Goal: Task Accomplishment & Management: Manage account settings

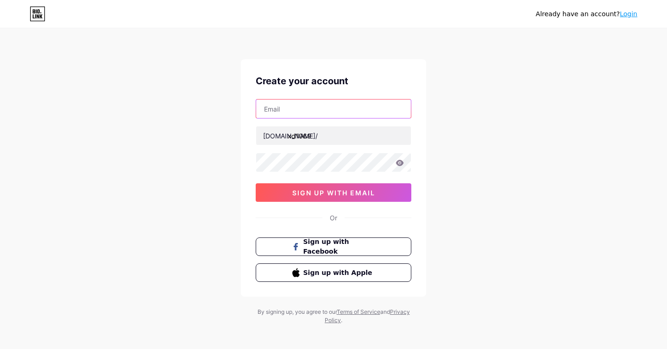
click at [323, 107] on input "text" at bounding box center [333, 109] width 155 height 19
type input "[EMAIL_ADDRESS][DOMAIN_NAME]"
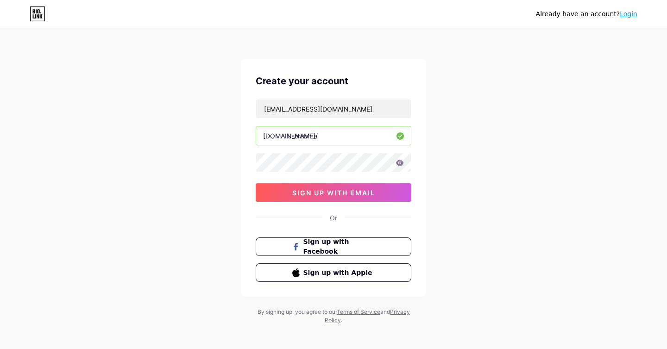
type input "kd96"
click at [329, 188] on button "sign up with email" at bounding box center [334, 192] width 156 height 19
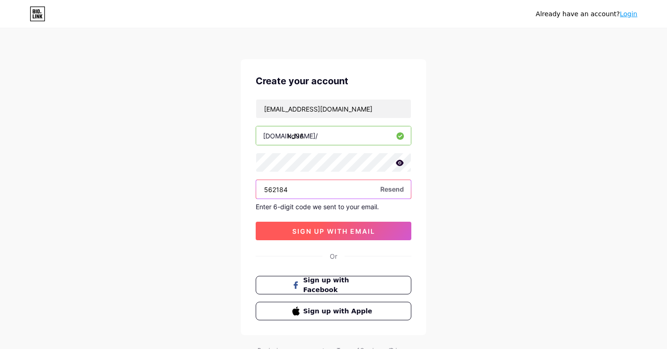
type input "562184"
click at [320, 231] on span "sign up with email" at bounding box center [333, 232] width 83 height 8
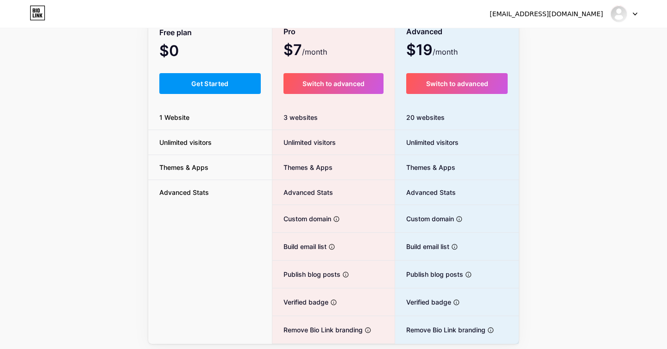
scroll to position [77, 0]
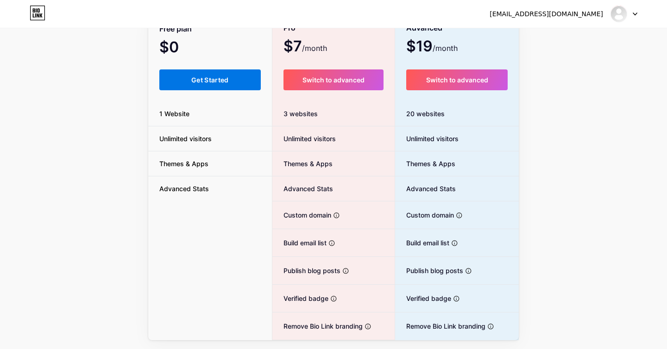
click at [228, 86] on button "Get Started" at bounding box center [209, 80] width 101 height 21
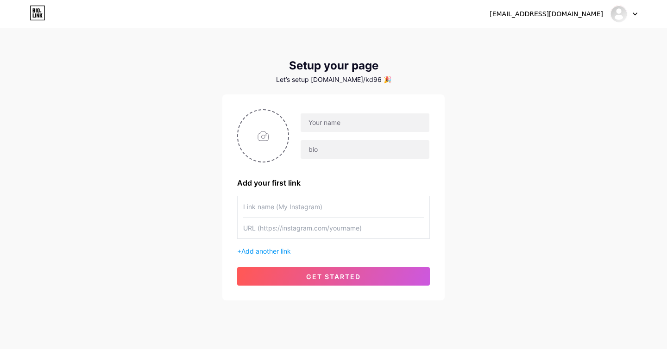
click at [614, 22] on div at bounding box center [624, 14] width 27 height 17
click at [573, 42] on link "Dashboard" at bounding box center [579, 37] width 115 height 25
click at [336, 121] on input "text" at bounding box center [365, 123] width 129 height 19
type input "I"
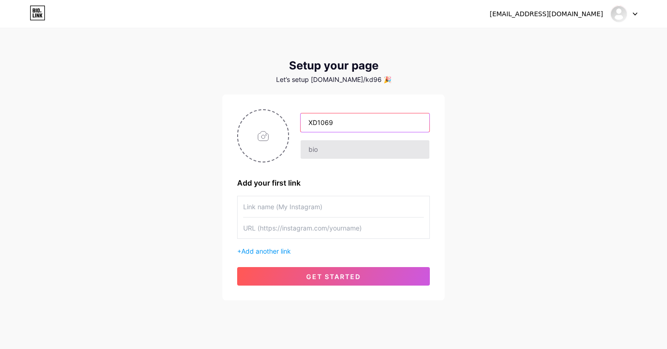
type input "XD1069"
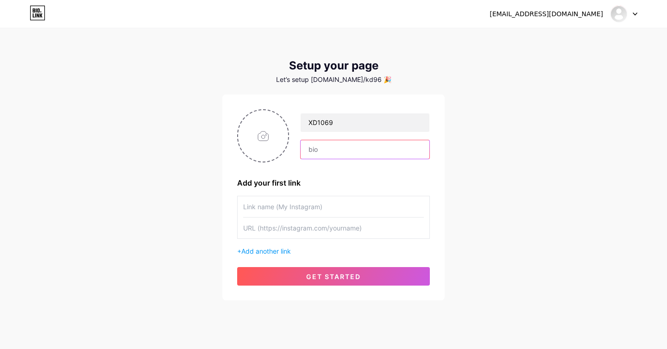
click at [323, 152] on input "text" at bounding box center [365, 149] width 129 height 19
type input "B"
type input "Random Things Created by a Random Idiot."
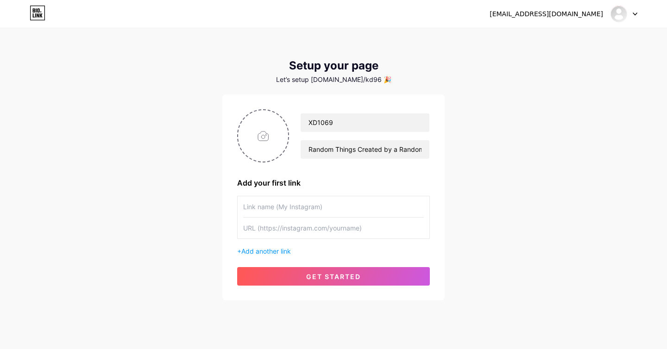
click at [326, 176] on div "XD1069 Random Things Created by a Random Idiot. Add your first link + Add anoth…" at bounding box center [333, 197] width 193 height 177
click at [264, 139] on input "file" at bounding box center [263, 135] width 50 height 51
type input "C:\fakepath\sameer-srivastava-PEEDf-rpvl8-unsplash-min (1) (1).jpg"
click at [327, 204] on input "text" at bounding box center [333, 206] width 181 height 21
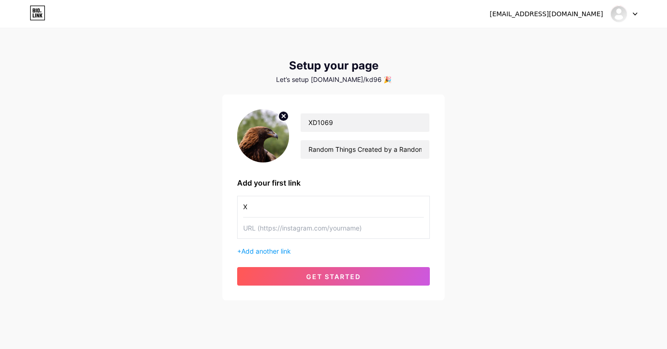
type input "X"
click at [231, 205] on div "XD1069 Random Things Created by a Random Idiot. Add your first link X + Add ano…" at bounding box center [333, 198] width 222 height 206
click at [259, 230] on input "text" at bounding box center [333, 228] width 181 height 21
paste input "https://x.com/xd_1069"
type input "https://x.com/xd_1069"
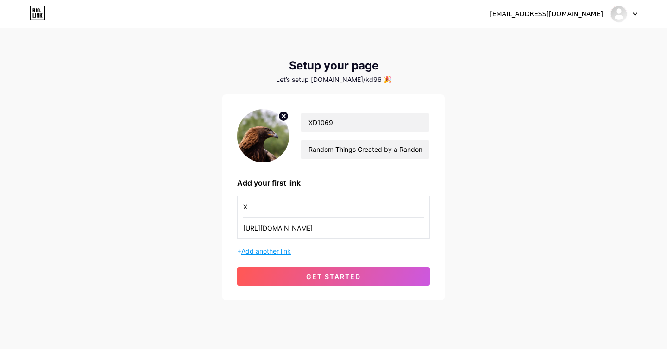
click at [262, 249] on span "Add another link" at bounding box center [266, 251] width 50 height 8
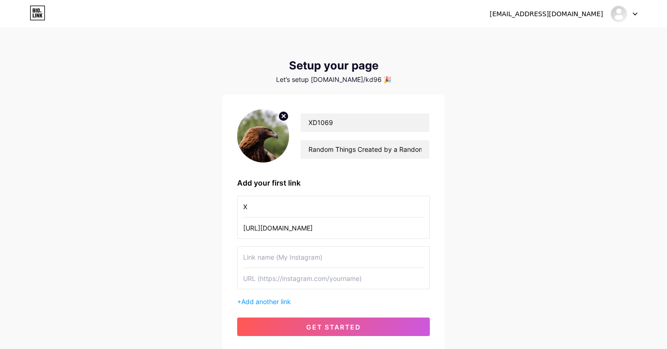
click at [270, 253] on input "text" at bounding box center [333, 257] width 181 height 21
type input "Rarible"
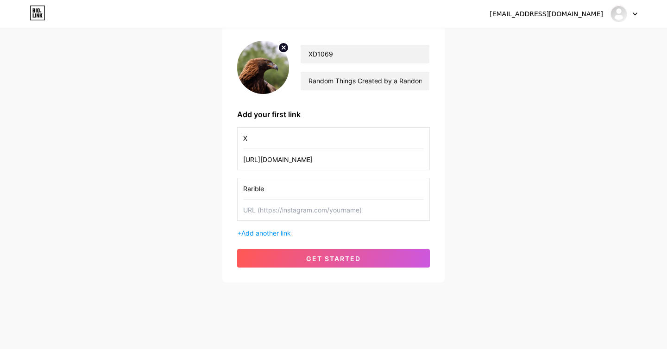
click at [204, 248] on div "idk@startmail.com Dashboard Logout Setup your page Let’s setup bio.link/kd96 🎉 …" at bounding box center [333, 121] width 667 height 381
click at [260, 215] on input "text" at bounding box center [333, 210] width 181 height 21
paste input "[URL][DOMAIN_NAME]"
type input "[URL][DOMAIN_NAME]"
click at [261, 234] on span "Add another link" at bounding box center [266, 233] width 50 height 8
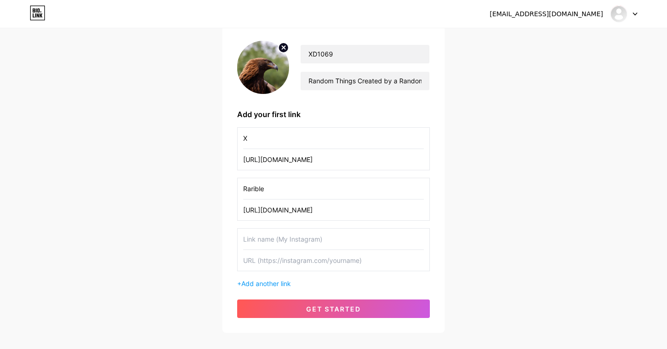
click at [274, 232] on input "text" at bounding box center [333, 239] width 181 height 21
type input "OpenSea"
click at [181, 238] on div "idk@startmail.com Dashboard Logout Setup your page Let’s setup bio.link/kd96 🎉 …" at bounding box center [333, 146] width 667 height 431
click at [258, 262] on input "text" at bounding box center [333, 260] width 181 height 21
paste input "[URL][DOMAIN_NAME]"
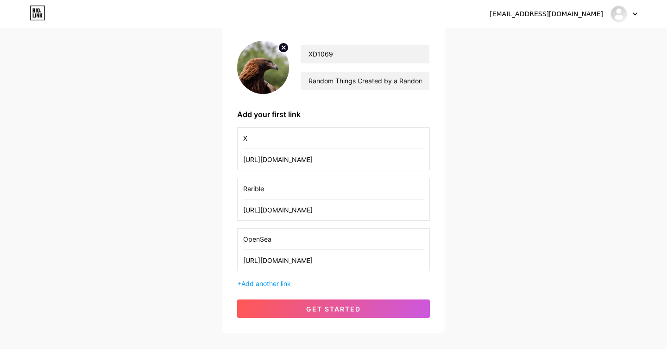
scroll to position [0, 35]
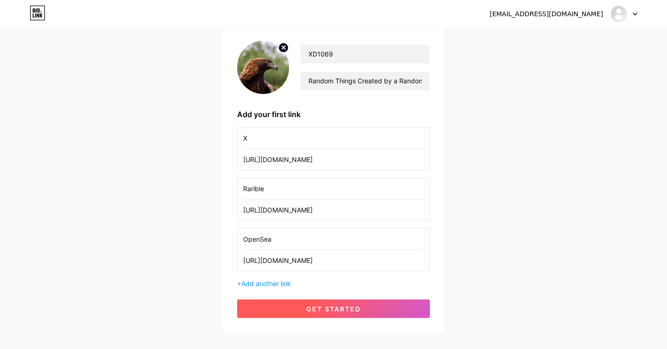
type input "[URL][DOMAIN_NAME]"
click at [337, 313] on span "get started" at bounding box center [333, 309] width 55 height 8
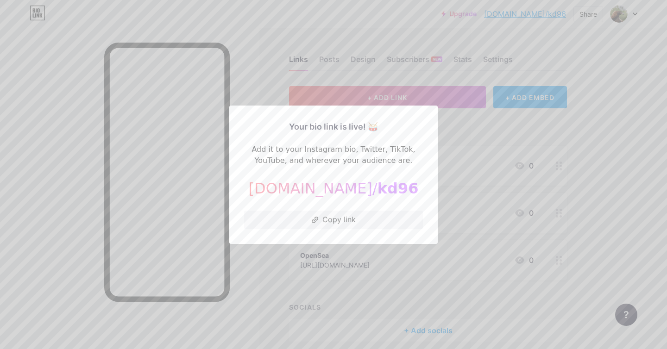
click at [457, 114] on div at bounding box center [333, 174] width 667 height 349
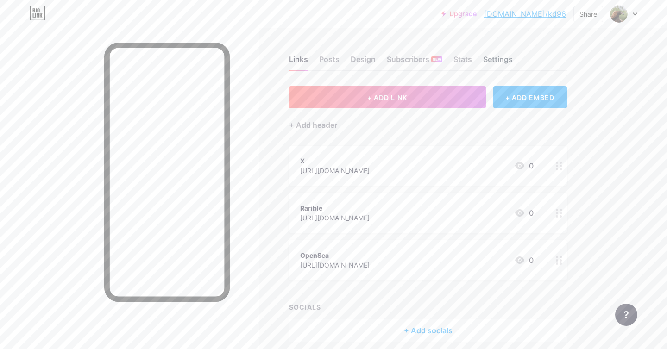
click at [490, 58] on div "Settings" at bounding box center [498, 62] width 30 height 17
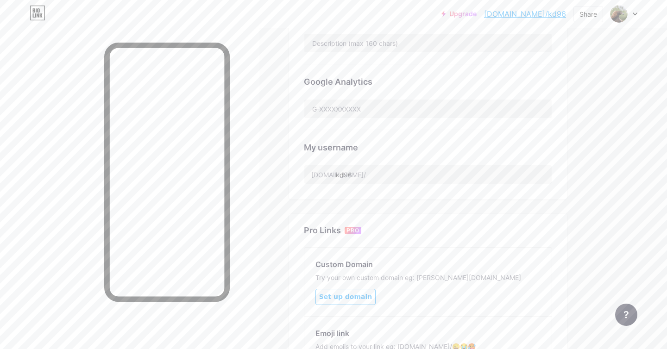
scroll to position [270, 0]
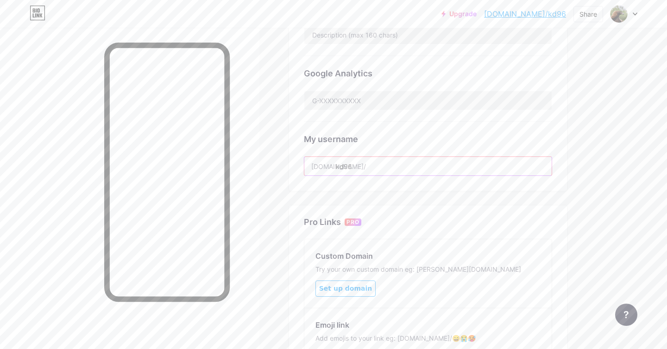
click at [367, 160] on input "kd96" at bounding box center [427, 166] width 247 height 19
click at [369, 164] on input "kd96" at bounding box center [427, 166] width 247 height 19
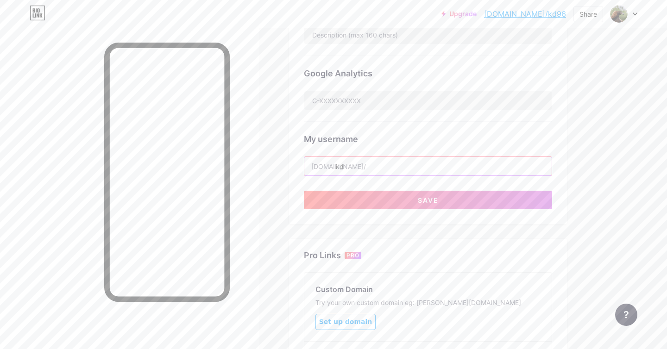
type input "k"
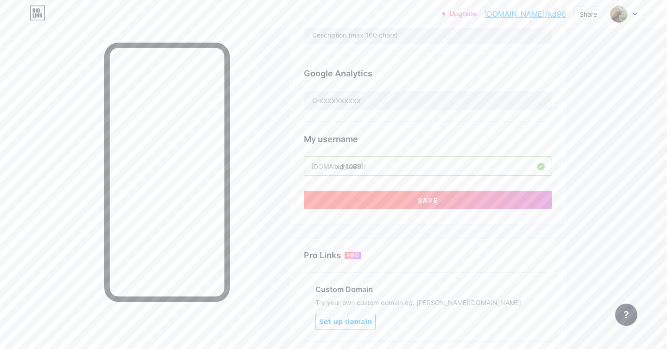
type input "xd_1069"
click at [409, 195] on button "Save" at bounding box center [428, 200] width 248 height 19
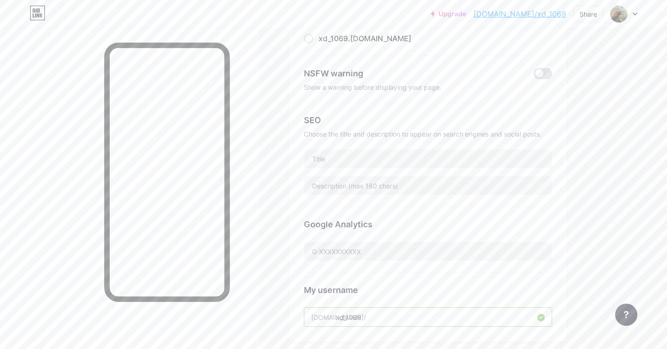
scroll to position [0, 0]
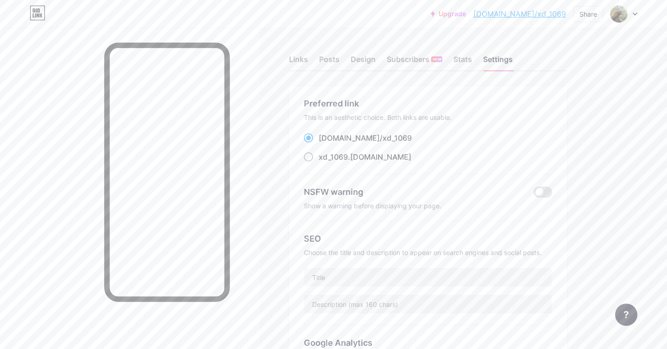
click at [370, 158] on div "xd_1069 .bio.link" at bounding box center [365, 157] width 93 height 11
click at [325, 163] on input "xd_1069 .bio.link" at bounding box center [322, 166] width 6 height 6
radio input "true"
click at [305, 59] on div "Links" at bounding box center [298, 62] width 19 height 17
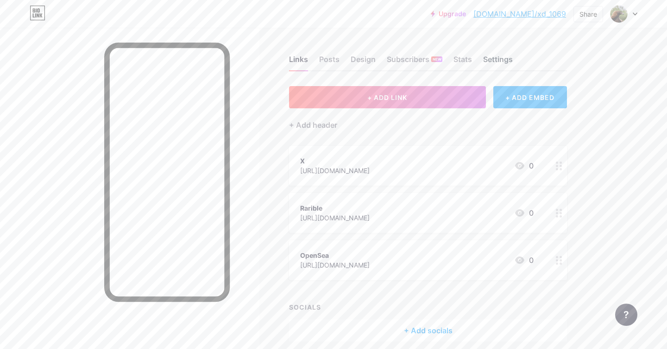
click at [500, 63] on div "Settings" at bounding box center [498, 62] width 30 height 17
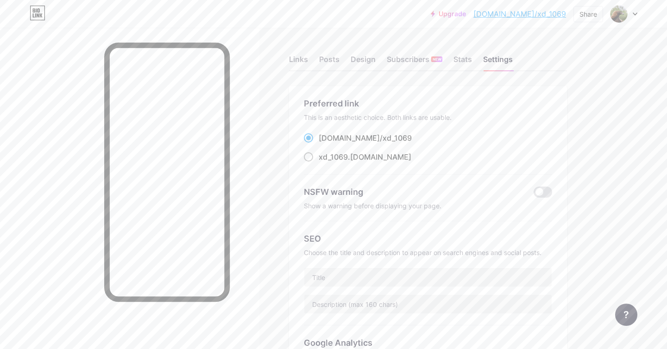
click at [349, 157] on div "xd_1069 .bio.link" at bounding box center [365, 157] width 93 height 11
click at [325, 163] on input "xd_1069 .bio.link" at bounding box center [322, 166] width 6 height 6
radio input "true"
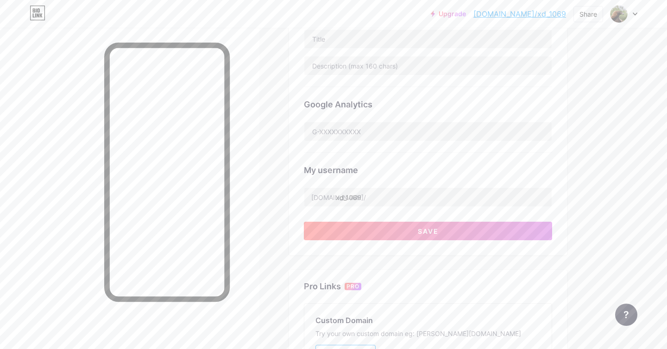
scroll to position [409, 0]
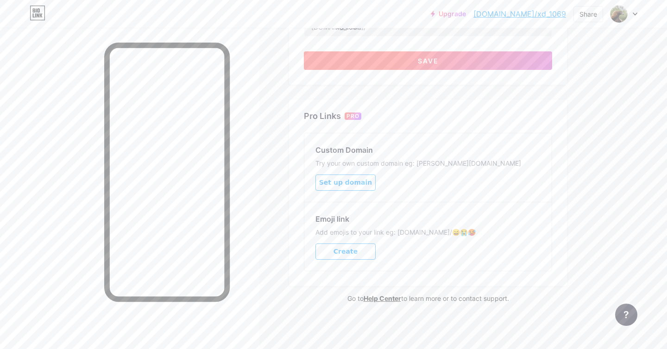
click at [404, 63] on button "Save" at bounding box center [428, 60] width 248 height 19
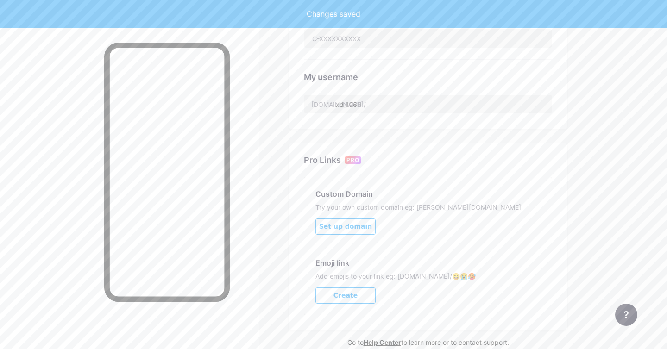
scroll to position [0, 0]
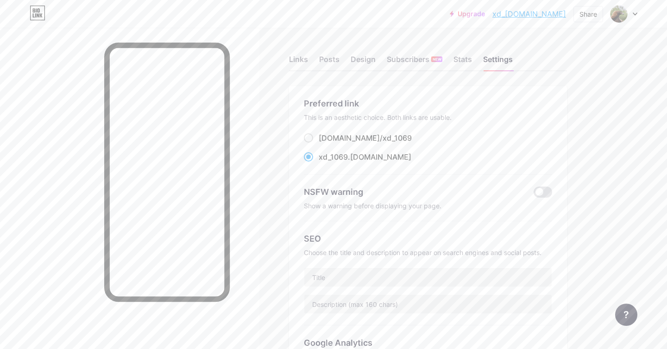
click at [308, 56] on div "Links Posts Design Subscribers NEW Stats Settings" at bounding box center [428, 55] width 278 height 32
click at [299, 61] on div "Links" at bounding box center [298, 62] width 19 height 17
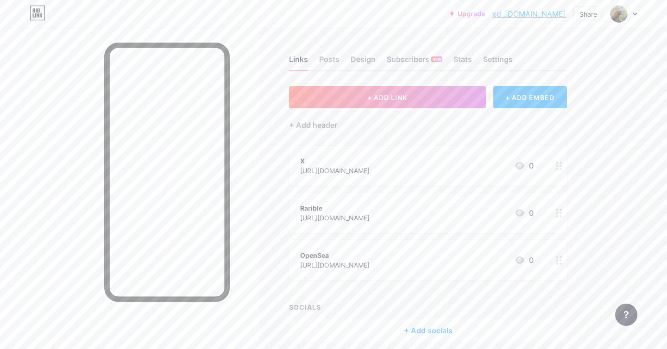
click at [530, 16] on link "xd_[DOMAIN_NAME]" at bounding box center [530, 13] width 74 height 11
click at [366, 62] on div "Design" at bounding box center [363, 62] width 25 height 17
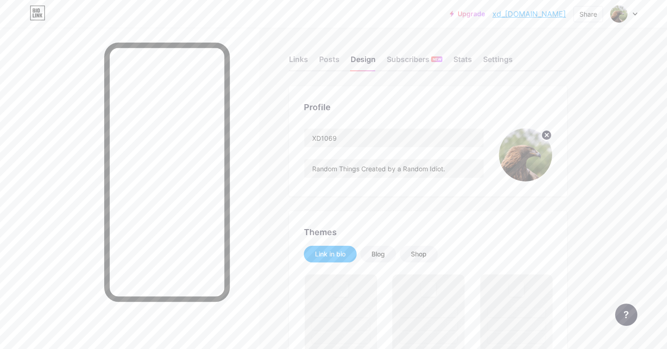
click at [550, 137] on circle at bounding box center [547, 135] width 10 height 10
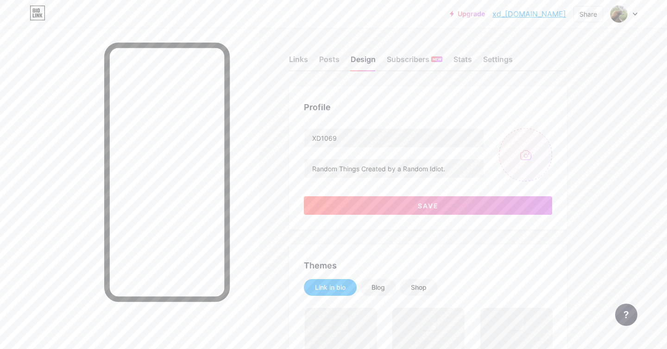
click at [525, 152] on input "file" at bounding box center [525, 154] width 53 height 53
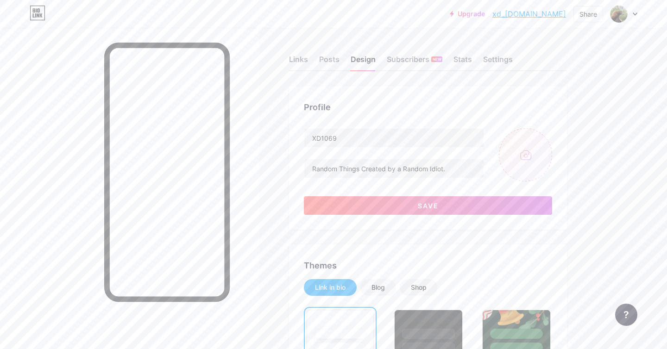
type input "C:\fakepath\kaleidoscope-1696491_1920.jpg"
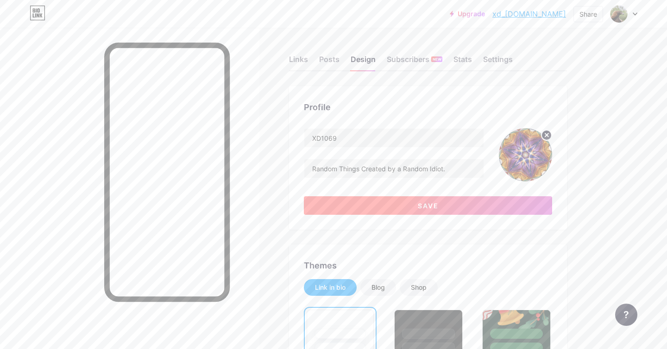
click at [488, 206] on button "Save" at bounding box center [428, 205] width 248 height 19
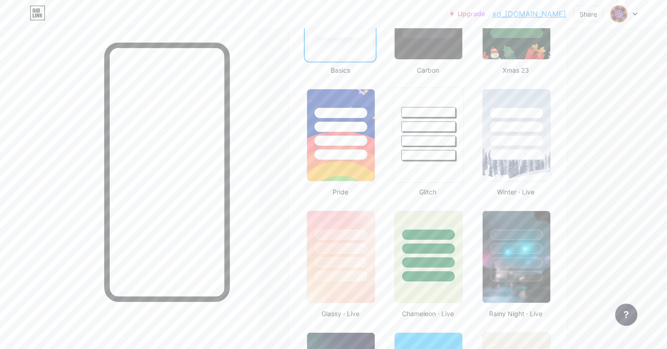
scroll to position [309, 0]
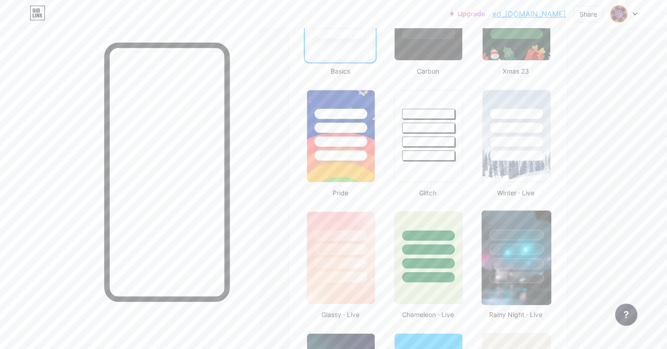
click at [494, 218] on div at bounding box center [516, 247] width 70 height 73
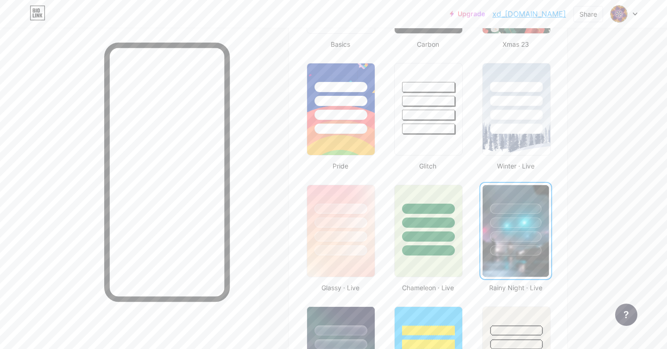
scroll to position [0, 0]
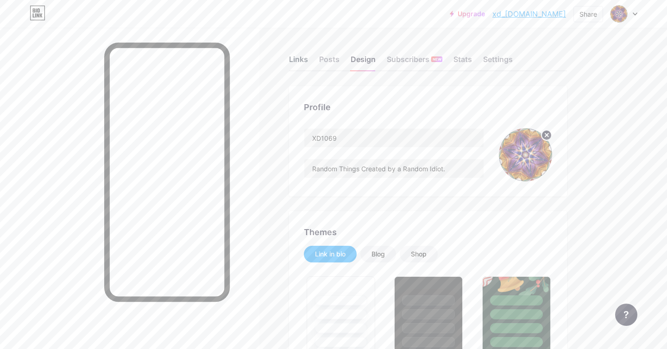
click at [298, 61] on div "Links" at bounding box center [298, 62] width 19 height 17
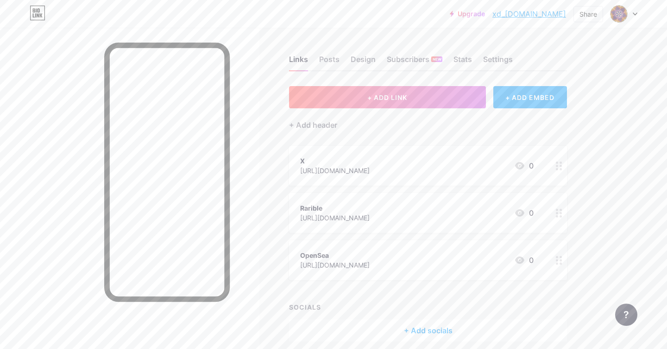
scroll to position [38, 0]
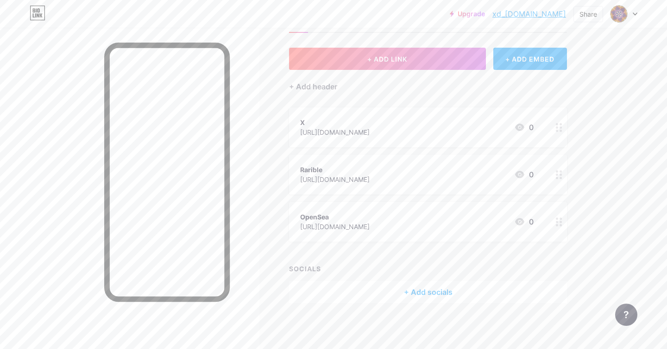
click at [429, 293] on div "+ Add socials" at bounding box center [428, 292] width 278 height 22
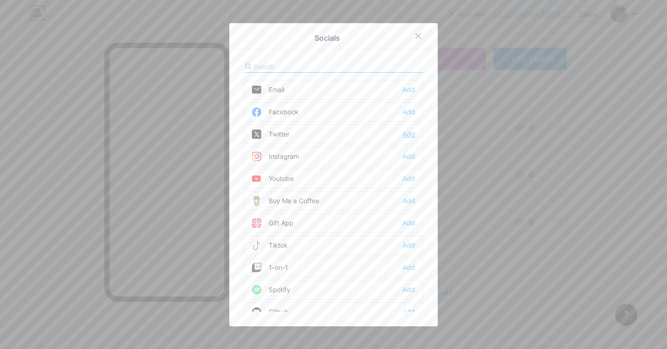
click at [407, 133] on div "Add" at bounding box center [409, 134] width 13 height 9
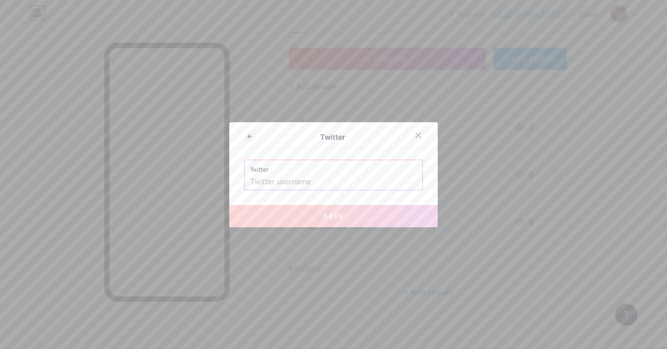
click at [340, 170] on label "Twitter" at bounding box center [333, 167] width 167 height 14
click at [335, 183] on input "text" at bounding box center [333, 182] width 167 height 16
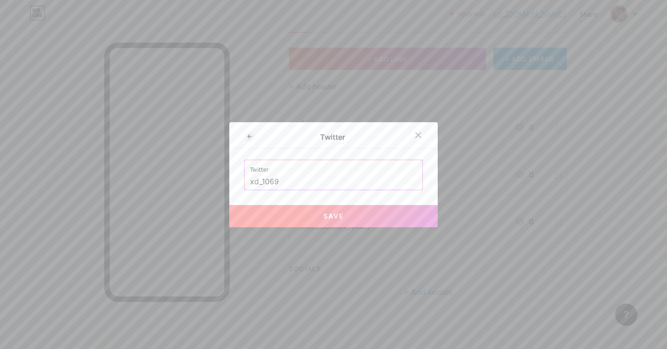
click at [342, 218] on span "Save" at bounding box center [333, 216] width 21 height 8
type input "https://twitter.com/xd_1069"
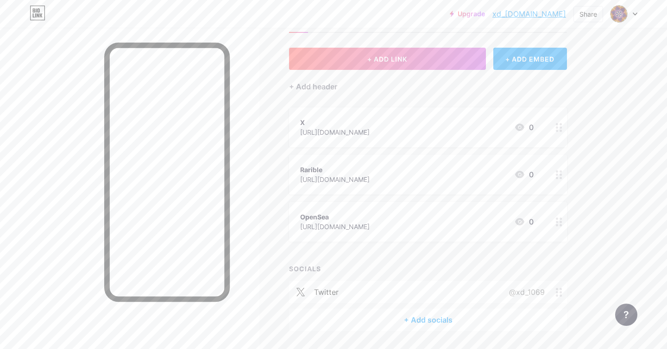
click at [426, 123] on div "X https://x.com/xd_1069 0" at bounding box center [417, 127] width 234 height 21
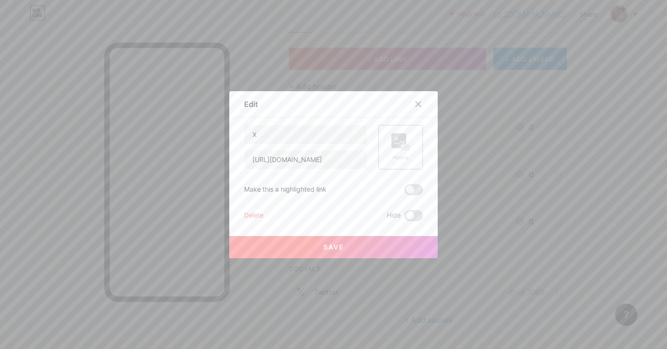
click at [257, 212] on div "Delete" at bounding box center [253, 215] width 19 height 11
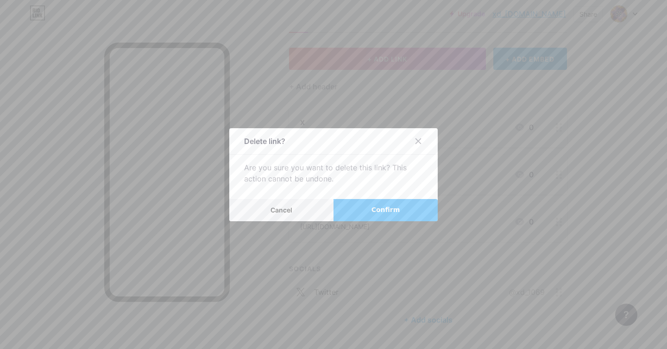
click at [359, 212] on button "Confirm" at bounding box center [386, 210] width 104 height 22
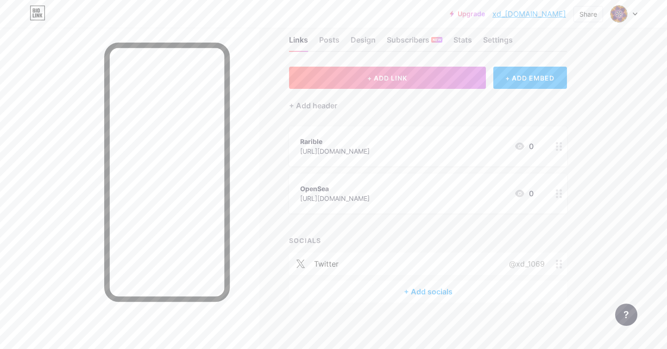
scroll to position [19, 0]
click at [411, 135] on div "Rarible https://rarible.com/xd1069/ 0" at bounding box center [428, 147] width 278 height 40
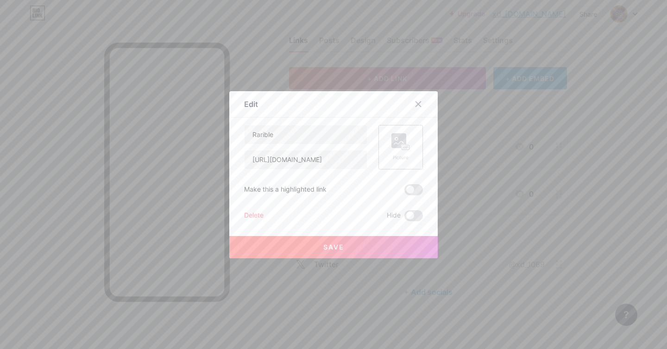
click at [402, 146] on rect at bounding box center [405, 147] width 7 height 5
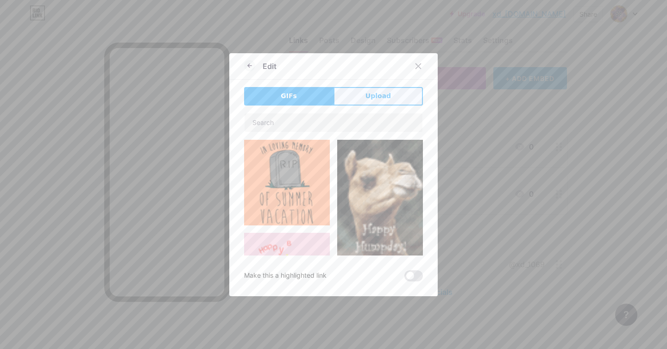
click at [370, 96] on span "Upload" at bounding box center [378, 96] width 25 height 10
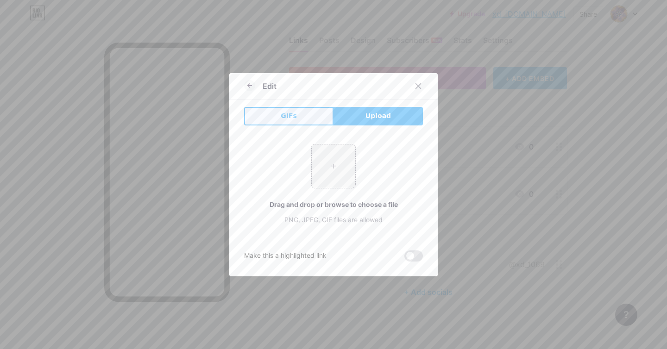
click at [284, 119] on span "GIFs" at bounding box center [289, 116] width 16 height 10
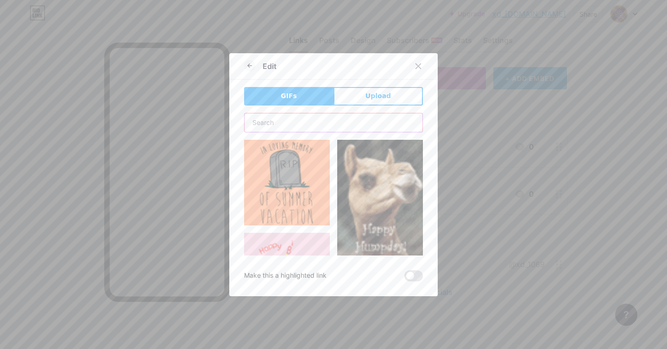
click at [291, 132] on input "text" at bounding box center [334, 123] width 178 height 19
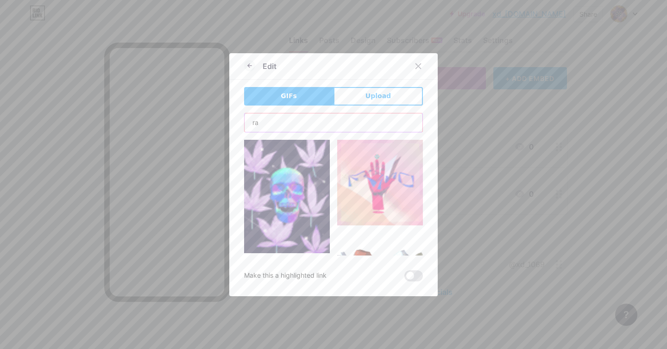
type input "r"
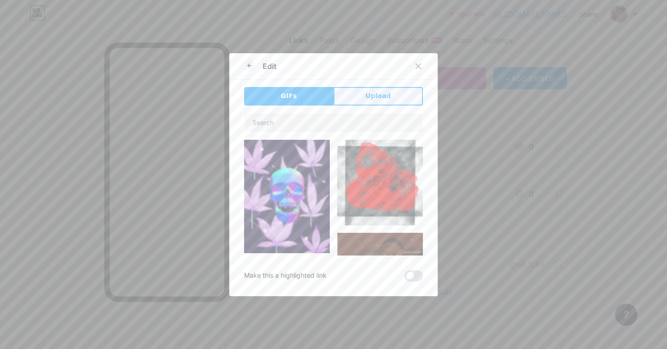
click at [368, 102] on button "Upload" at bounding box center [378, 96] width 89 height 19
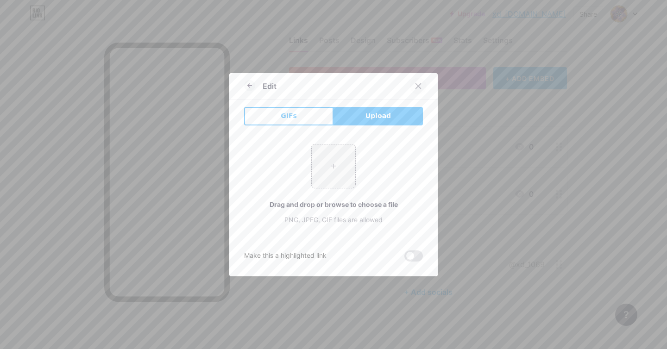
click at [416, 94] on div at bounding box center [424, 86] width 28 height 17
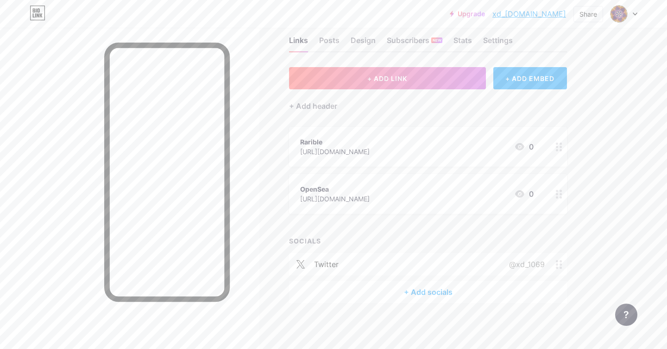
scroll to position [0, 0]
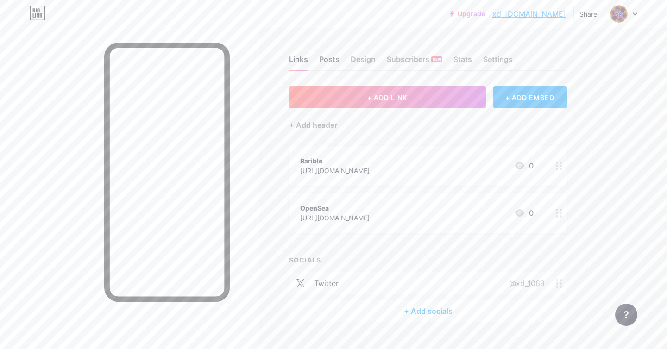
click at [333, 62] on div "Posts" at bounding box center [329, 62] width 20 height 17
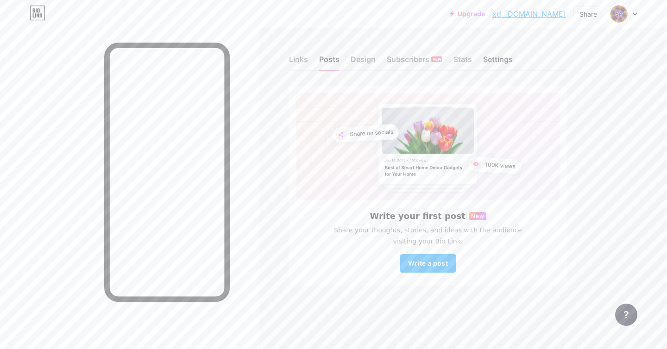
click at [504, 63] on div "Settings" at bounding box center [498, 62] width 30 height 17
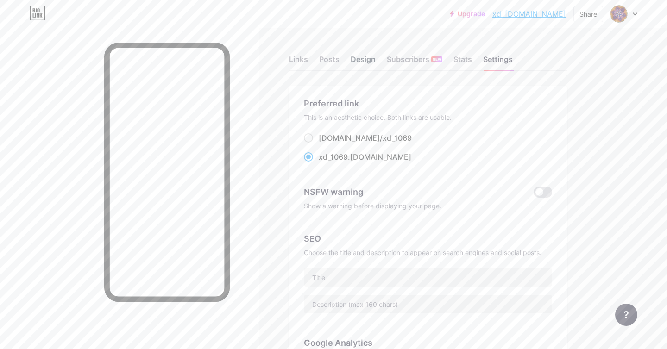
click at [355, 65] on div "Design" at bounding box center [363, 62] width 25 height 17
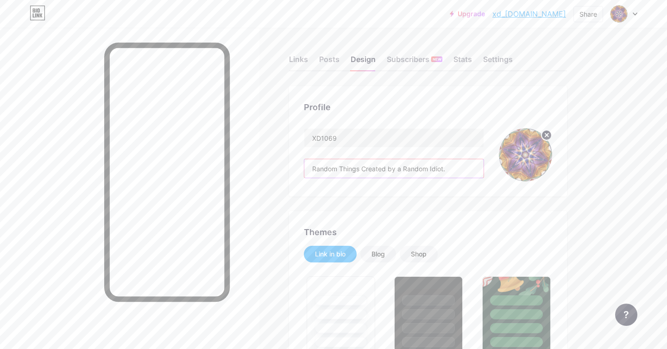
click at [340, 169] on input "Random Things Created by a Random Idiot." at bounding box center [393, 168] width 179 height 19
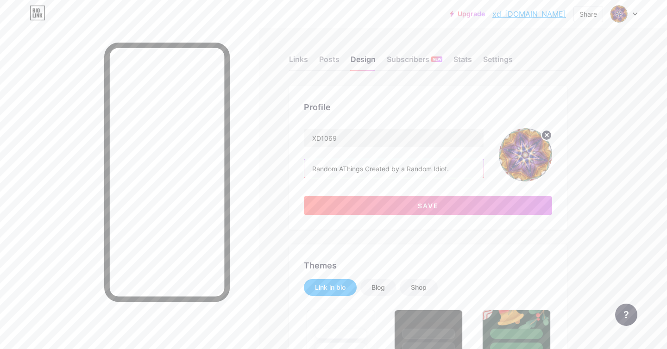
click at [340, 169] on input "Random AThings Created by a Random Idiot." at bounding box center [393, 168] width 179 height 19
click at [338, 167] on input "Random AThings Created by a Random Idiot." at bounding box center [393, 168] width 179 height 19
click at [344, 170] on input "Random AThings Created by a Random Idiot." at bounding box center [393, 168] width 179 height 19
click at [360, 164] on input "Random Art Things Created by a Random Idiot." at bounding box center [393, 168] width 179 height 19
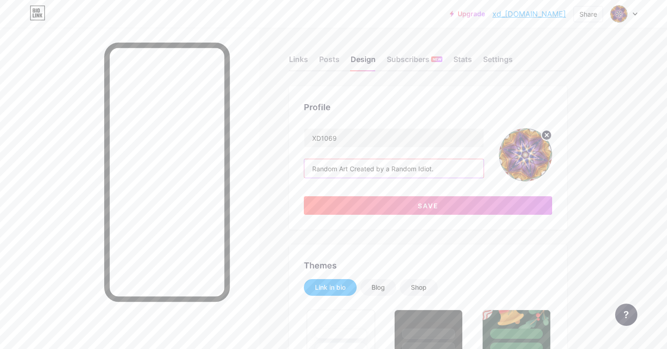
click at [360, 163] on input "Random Art Created by a Random Idiot." at bounding box center [393, 168] width 179 height 19
click at [339, 172] on input "Random Art Created by a Random Idiot." at bounding box center [393, 168] width 179 height 19
click at [339, 172] on input "Random BArt Created by a Random Idiot." at bounding box center [393, 168] width 179 height 19
click at [341, 168] on input "Random oring Art Created by a Random Idiot." at bounding box center [393, 168] width 179 height 19
click at [341, 167] on input "Random oring Art Created by a Random Idiot." at bounding box center [393, 168] width 179 height 19
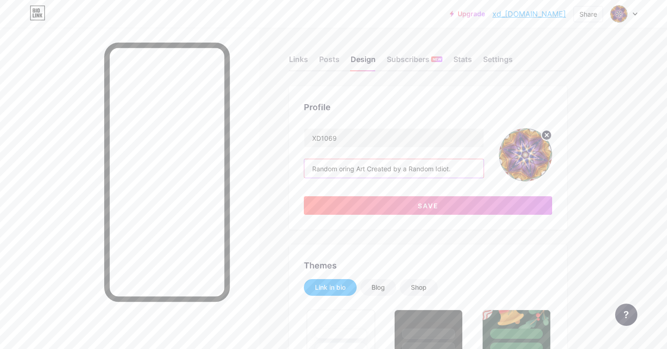
click at [346, 167] on input "Random oring Art Created by a Random Idiot." at bounding box center [393, 168] width 179 height 19
click at [390, 170] on input "Random Art Created by a Random Idiot." at bounding box center [393, 168] width 179 height 19
click at [345, 167] on input "Random Art Created by Some Random Idiot." at bounding box center [393, 168] width 179 height 19
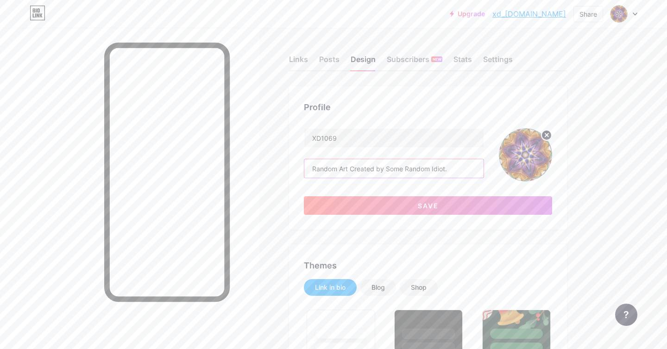
click at [345, 167] on input "Random Art Created by Some Random Idiot." at bounding box center [393, 168] width 179 height 19
click at [324, 173] on input "Random NFT's using U Created by Some Random Idiot." at bounding box center [393, 168] width 179 height 19
click at [312, 172] on input "Random NFT's using U Created by Some Random Idiot." at bounding box center [393, 168] width 179 height 19
click at [312, 172] on input "CreatingRandom NFT's using U Created by Some Random Idiot." at bounding box center [393, 168] width 179 height 19
click at [340, 164] on input "CreatingRandom NFT's using U Created by Some Random Idiot." at bounding box center [393, 168] width 179 height 19
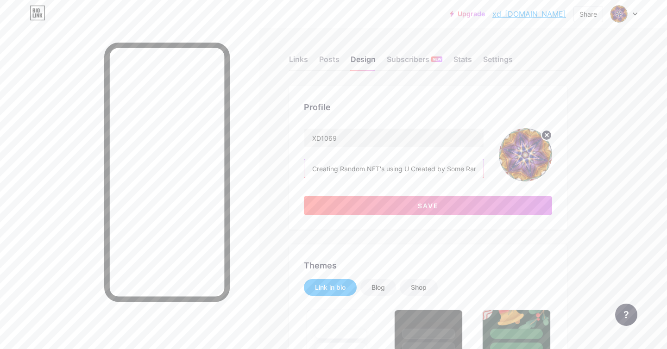
click at [356, 165] on input "Creating Random NFT's using U Created by Some Random Idiot." at bounding box center [393, 168] width 179 height 19
click at [356, 166] on input "Creating Random NFT's using U Created by Some Random Idiot." at bounding box center [393, 168] width 179 height 19
click at [383, 167] on input "Crafting NFT's using U Created by Some Random Idiot." at bounding box center [393, 168] width 179 height 19
click at [379, 170] on input "Crafting NFT's using Art Created by Some Random Idiot." at bounding box center [393, 168] width 179 height 19
click at [391, 168] on input "Crafting NFT's using Some Art Created by Some Random Idiot." at bounding box center [393, 168] width 179 height 19
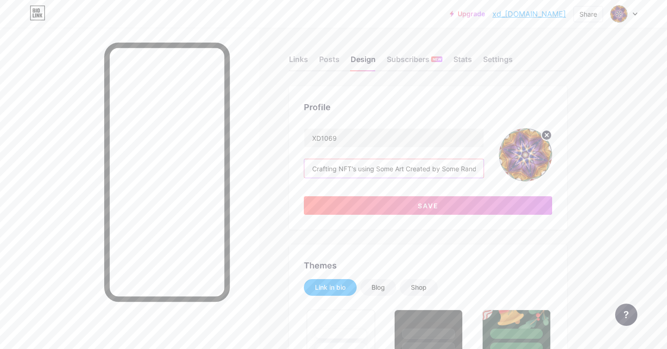
click at [391, 168] on input "Crafting NFT's using Some Art Created by Some Random Idiot." at bounding box center [393, 168] width 179 height 19
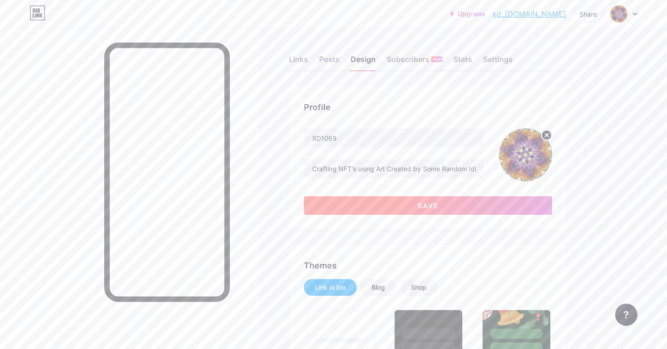
click at [393, 211] on button "Save" at bounding box center [428, 205] width 248 height 19
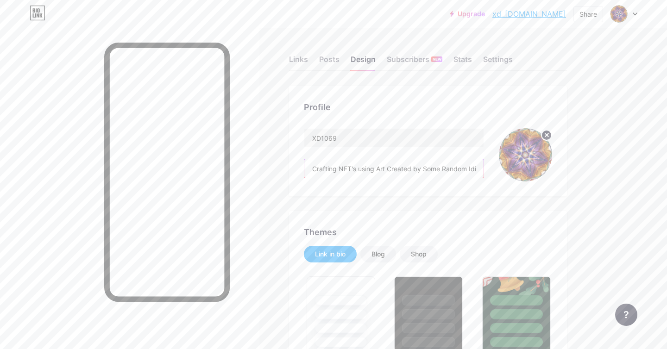
click at [436, 169] on input "Crafting NFT's using Art Created by Some Random Idiot. Since 2025" at bounding box center [393, 168] width 179 height 19
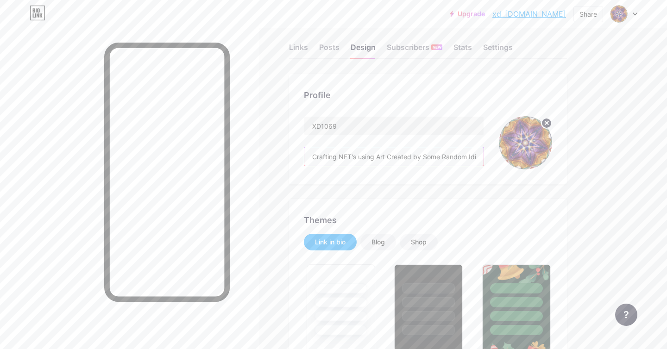
scroll to position [13, 0]
click at [402, 158] on input "Crafting NFT's using Art Created by Some Random Idiot. Since 2025" at bounding box center [393, 156] width 179 height 19
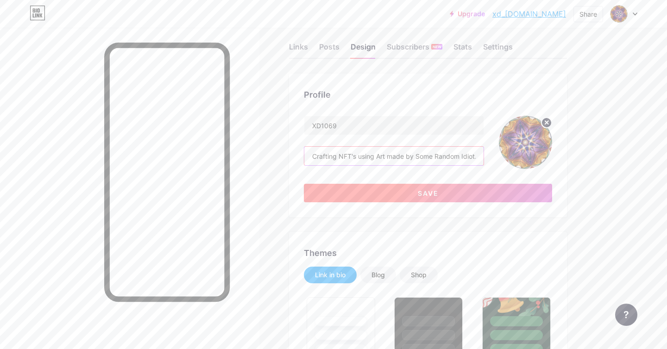
type input "Crafting NFT's using Art made by Some Random Idiot. Since [DATE]"
click at [395, 195] on button "Save" at bounding box center [428, 193] width 248 height 19
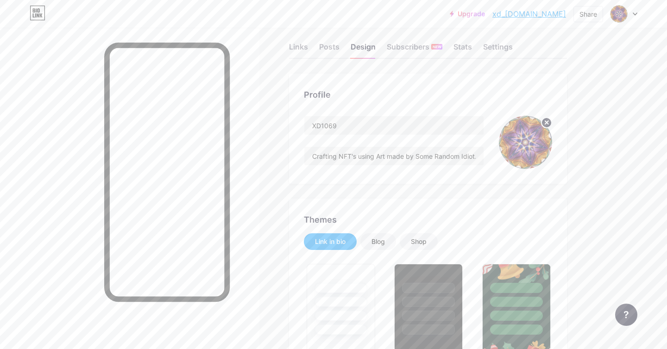
scroll to position [0, 0]
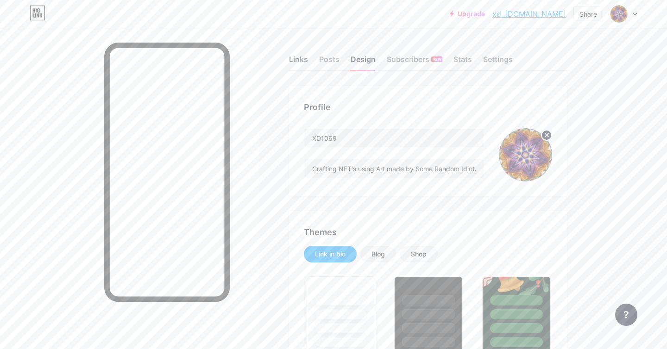
click at [299, 55] on div "Links" at bounding box center [298, 62] width 19 height 17
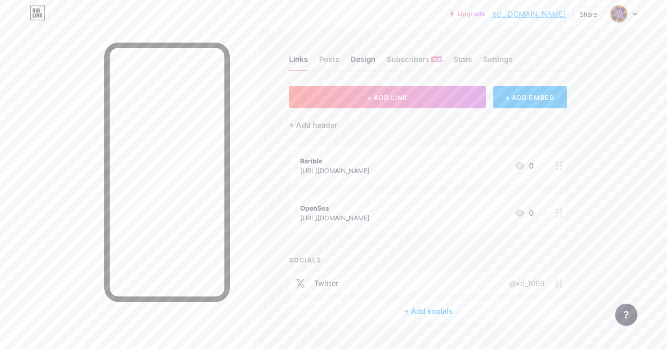
click at [365, 67] on div "Design" at bounding box center [363, 62] width 25 height 17
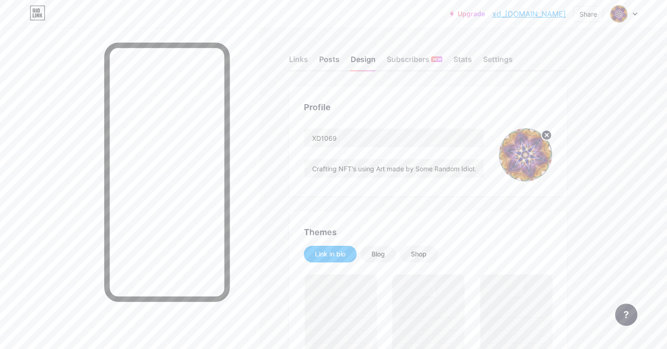
click at [322, 64] on div "Posts" at bounding box center [329, 62] width 20 height 17
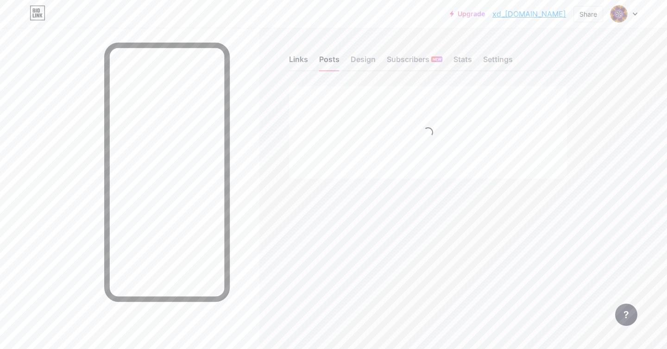
click at [297, 65] on div "Links" at bounding box center [298, 62] width 19 height 17
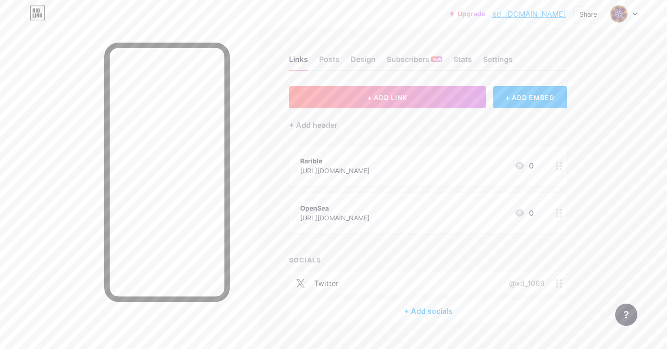
click at [400, 161] on div "Rarible https://rarible.com/xd1069/ 0" at bounding box center [417, 165] width 234 height 21
click at [417, 108] on div at bounding box center [418, 104] width 17 height 17
click at [370, 162] on div "Rarible" at bounding box center [335, 161] width 70 height 10
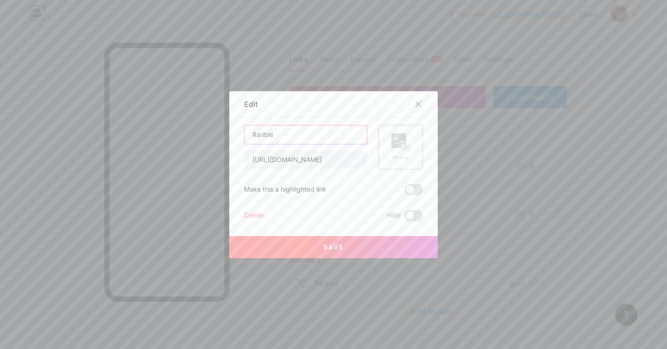
click at [254, 134] on input "Rarible" at bounding box center [306, 135] width 122 height 19
type input "my Rarible"
click at [414, 190] on span at bounding box center [413, 189] width 19 height 11
click at [404, 192] on input "checkbox" at bounding box center [404, 192] width 0 height 0
click at [364, 249] on button "Save" at bounding box center [333, 247] width 209 height 22
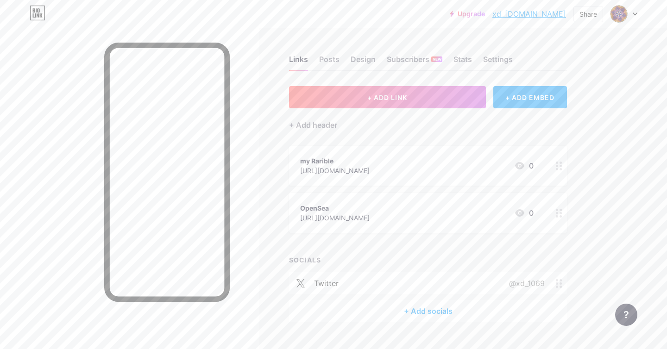
click at [350, 170] on div "[URL][DOMAIN_NAME]" at bounding box center [335, 171] width 70 height 10
click at [413, 187] on span at bounding box center [413, 189] width 19 height 11
click at [404, 192] on input "checkbox" at bounding box center [404, 192] width 0 height 0
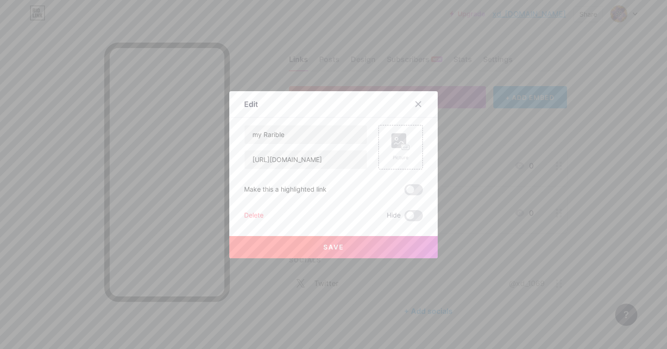
click at [348, 246] on button "Save" at bounding box center [333, 247] width 209 height 22
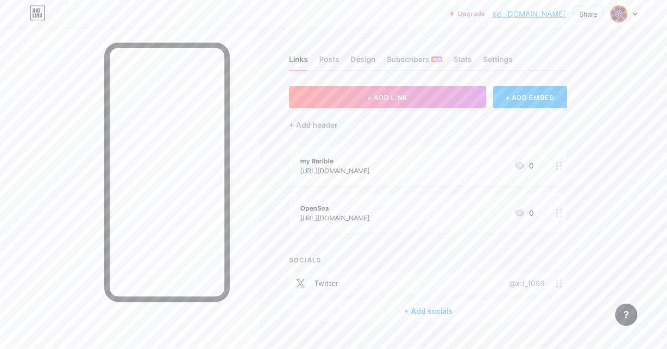
click at [370, 208] on div "OpenSea" at bounding box center [335, 208] width 70 height 10
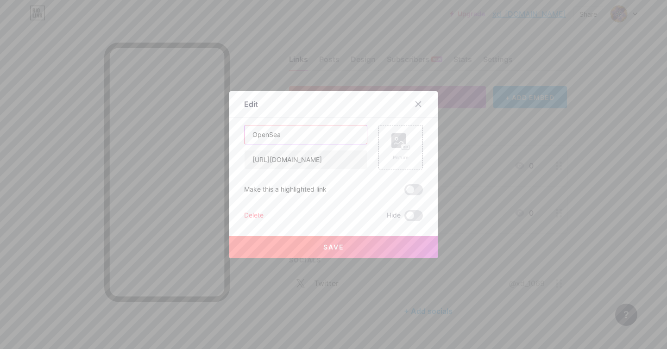
click at [252, 133] on input "OpenSea" at bounding box center [306, 135] width 122 height 19
type input "my OpenSea"
click at [342, 248] on span "Save" at bounding box center [333, 247] width 21 height 8
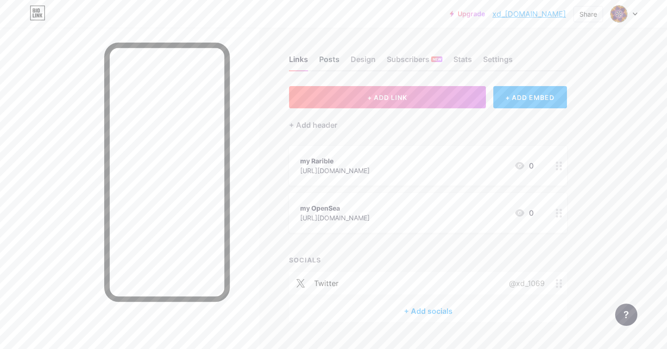
click at [334, 62] on div "Posts" at bounding box center [329, 62] width 20 height 17
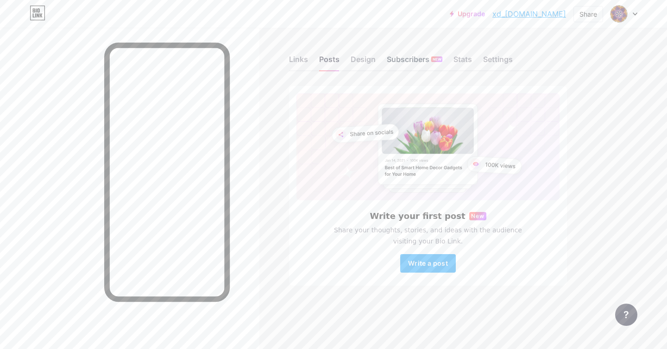
click at [405, 61] on div "Subscribers NEW" at bounding box center [415, 62] width 56 height 17
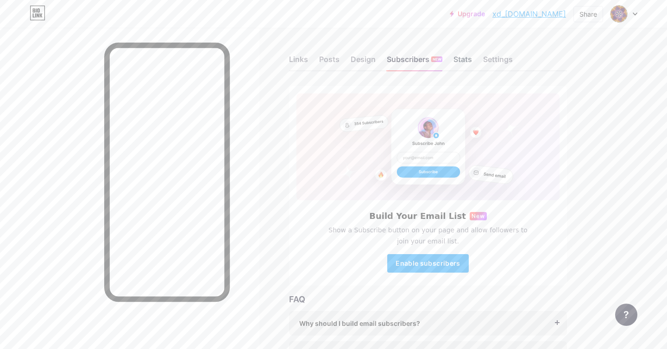
click at [466, 62] on div "Stats" at bounding box center [463, 62] width 19 height 17
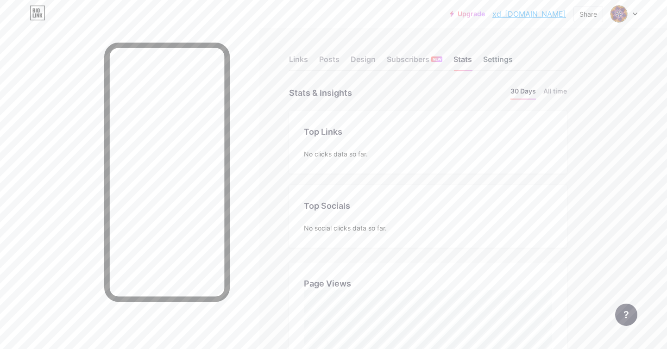
scroll to position [349, 667]
click at [510, 62] on div "Settings" at bounding box center [498, 62] width 30 height 17
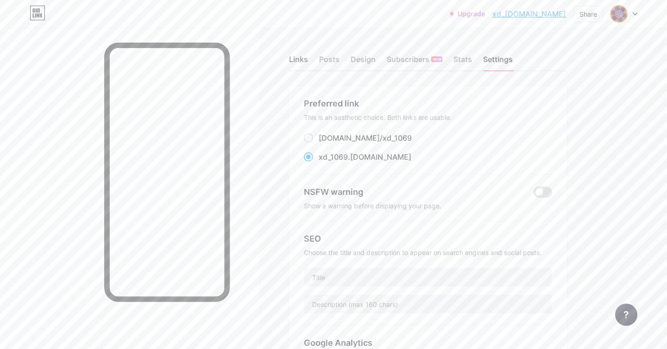
click at [302, 64] on div "Links" at bounding box center [298, 62] width 19 height 17
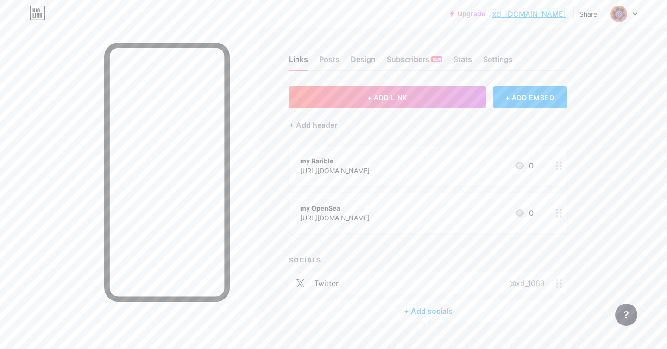
click at [627, 14] on div at bounding box center [624, 14] width 27 height 17
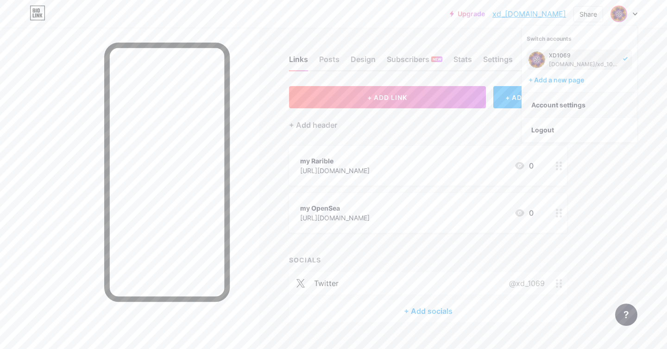
click at [566, 102] on link "Account settings" at bounding box center [579, 105] width 115 height 25
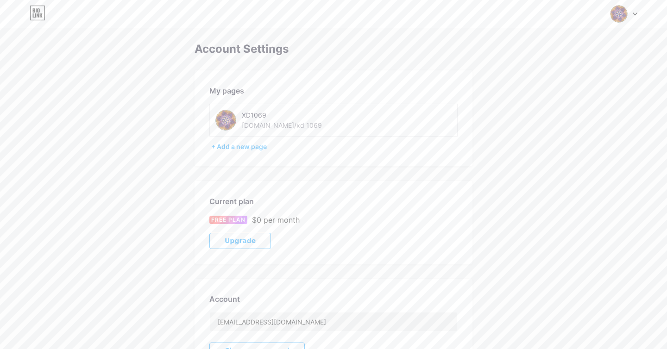
click at [41, 12] on icon at bounding box center [38, 13] width 16 height 15
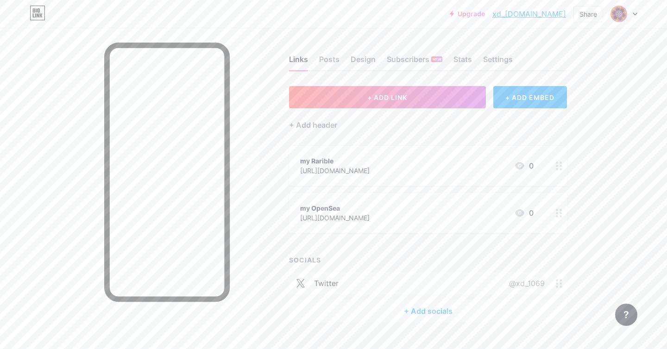
click at [626, 17] on span at bounding box center [619, 13] width 15 height 15
click at [436, 18] on div "Upgrade xd_1069.bio.lin... xd_1069.bio.link Share Switch accounts XD1069 bio.li…" at bounding box center [333, 14] width 667 height 17
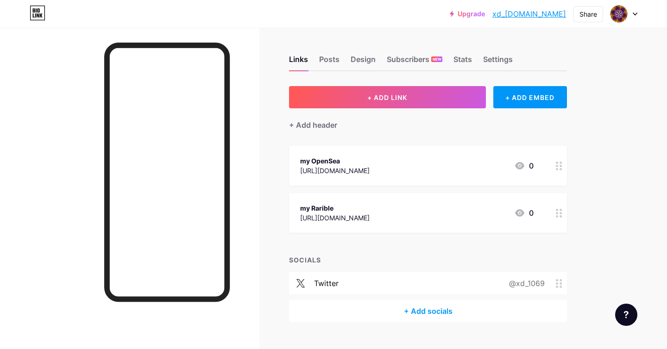
scroll to position [19, 0]
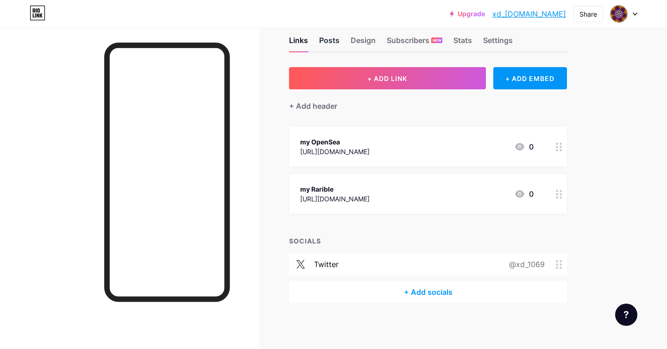
click at [338, 43] on div "Posts" at bounding box center [329, 43] width 20 height 17
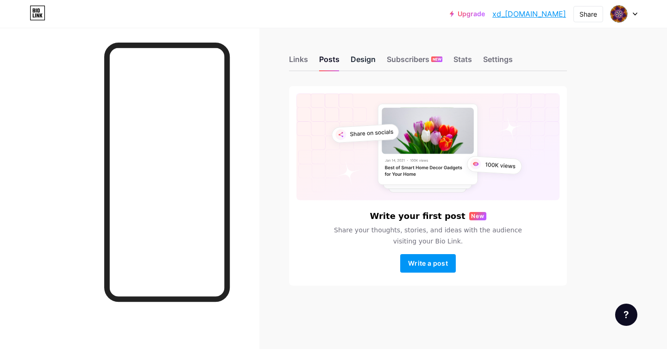
click at [368, 58] on div "Design" at bounding box center [363, 62] width 25 height 17
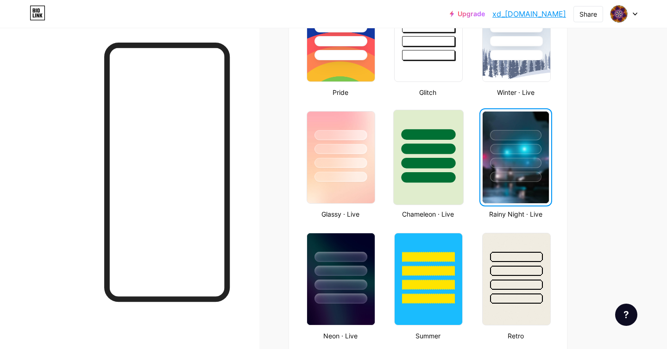
scroll to position [410, 0]
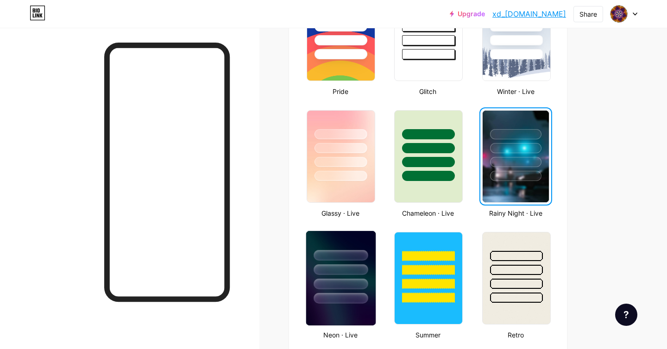
click at [326, 265] on div at bounding box center [341, 270] width 54 height 11
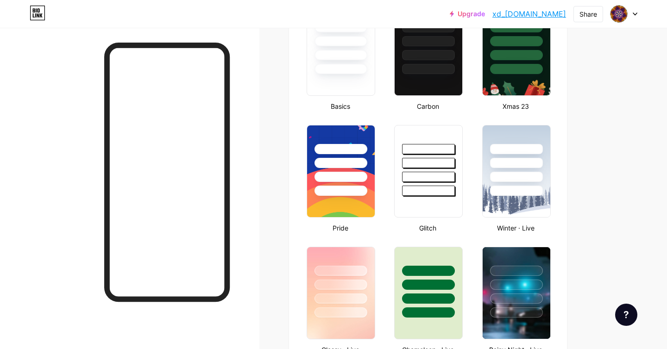
scroll to position [0, 0]
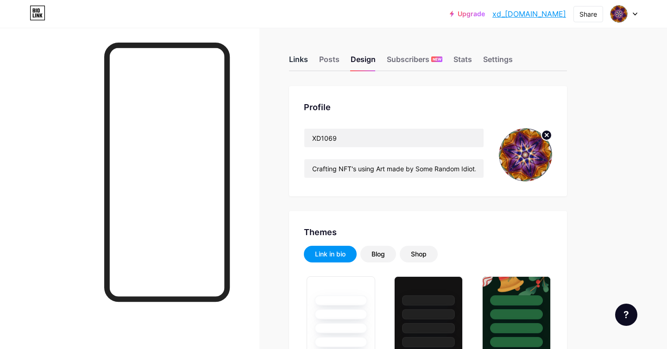
click at [301, 62] on div "Links" at bounding box center [298, 62] width 19 height 17
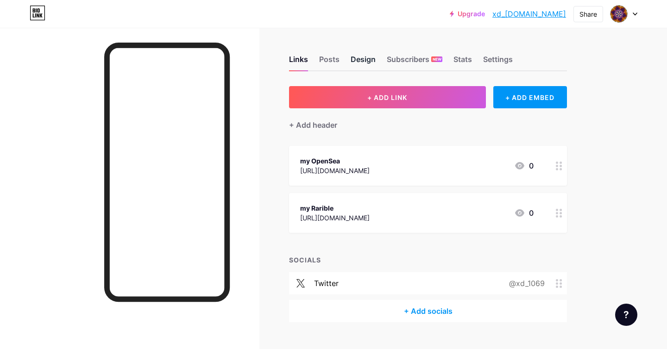
click at [366, 60] on div "Design" at bounding box center [363, 62] width 25 height 17
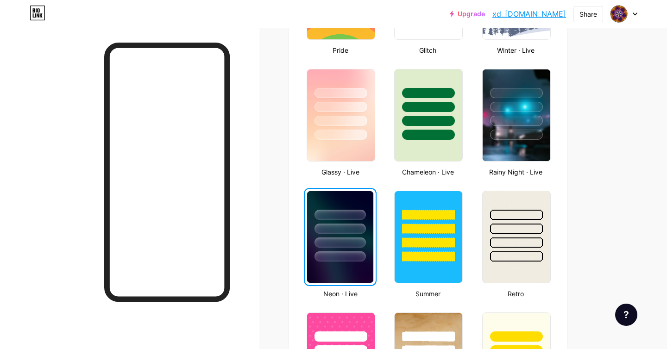
scroll to position [534, 0]
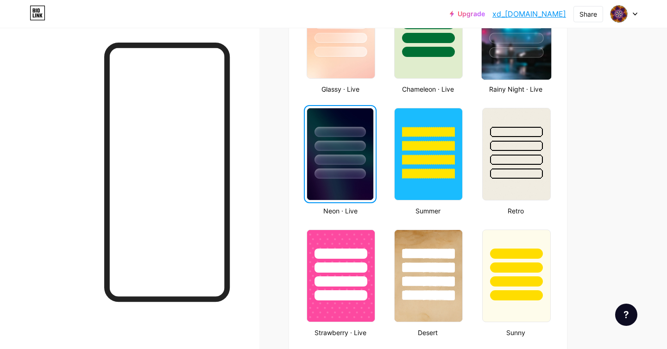
click at [511, 70] on img at bounding box center [516, 32] width 70 height 95
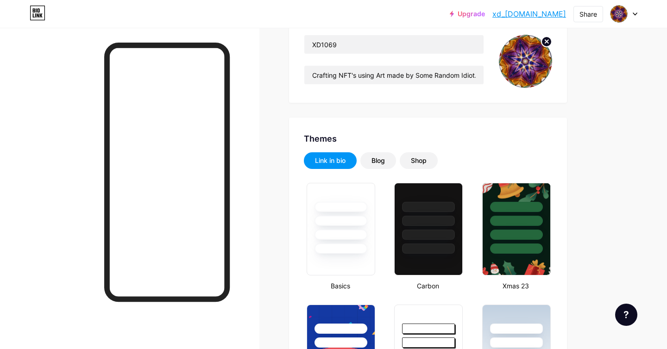
scroll to position [0, 0]
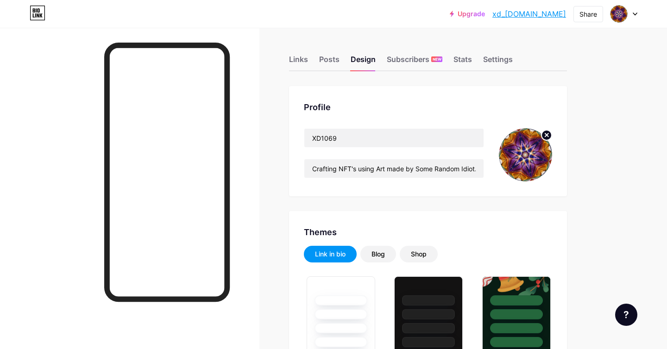
click at [628, 20] on div at bounding box center [624, 14] width 27 height 17
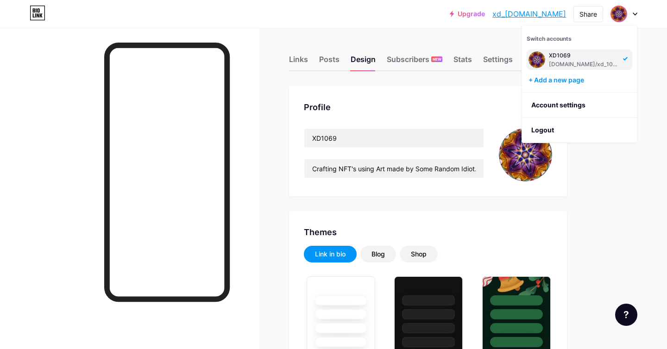
click at [626, 21] on div at bounding box center [624, 14] width 27 height 17
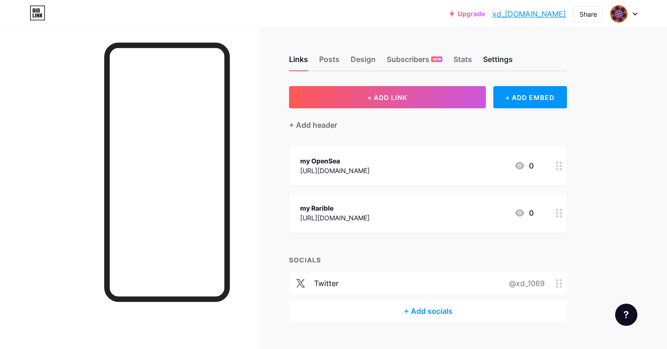
click at [493, 64] on div "Settings" at bounding box center [498, 62] width 30 height 17
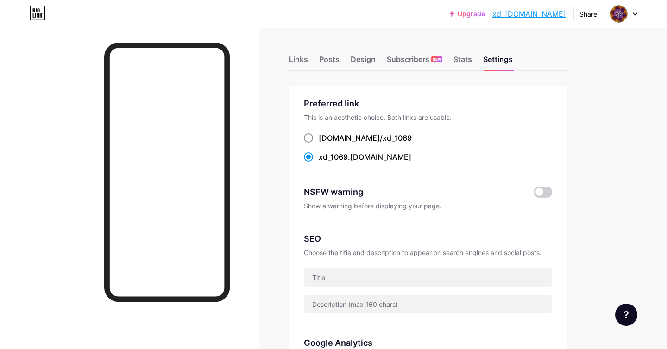
click at [344, 141] on div "bio.link/ xd_1069" at bounding box center [365, 138] width 93 height 11
click at [325, 144] on input "bio.link/ xd_1069" at bounding box center [322, 147] width 6 height 6
radio input "true"
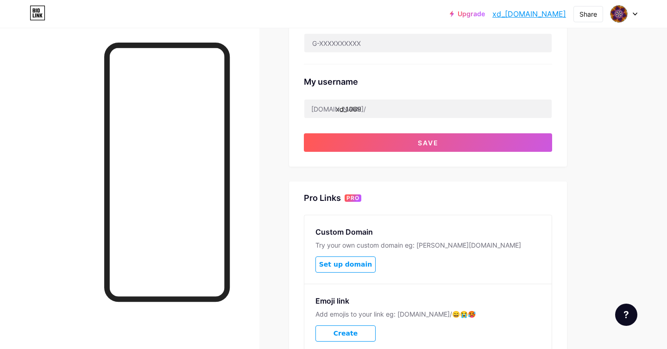
scroll to position [409, 0]
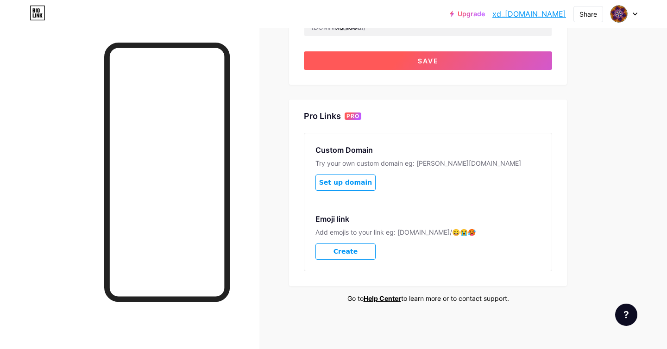
click at [434, 55] on button "Save" at bounding box center [428, 60] width 248 height 19
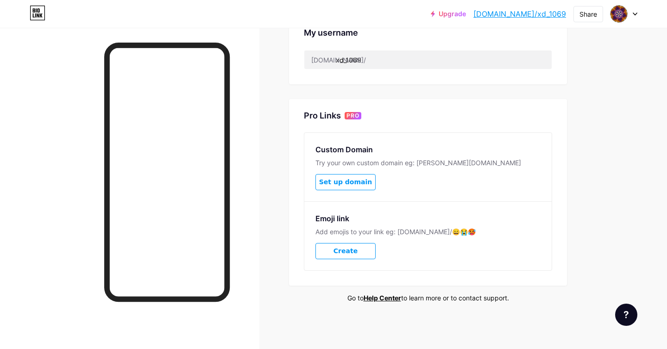
scroll to position [376, 0]
click at [522, 15] on link "[DOMAIN_NAME]/xd_1069" at bounding box center [520, 13] width 93 height 11
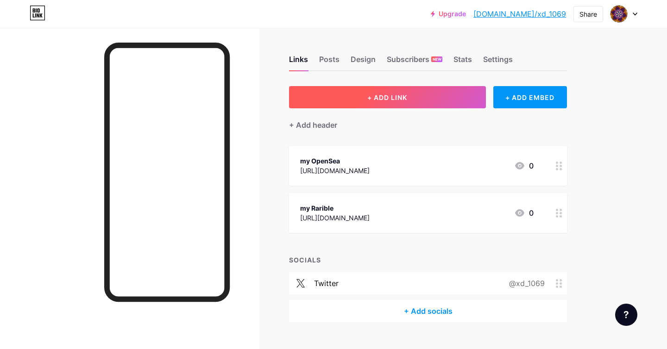
click at [410, 102] on button "+ ADD LINK" at bounding box center [387, 97] width 197 height 22
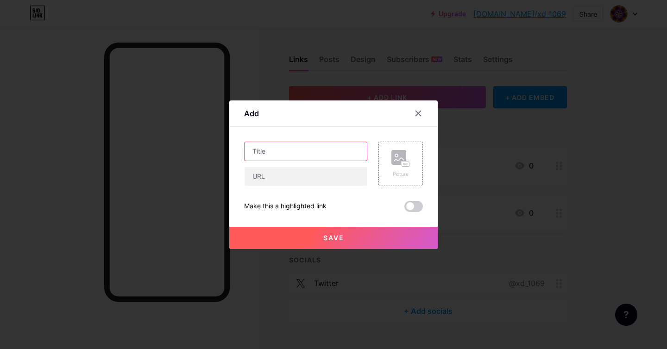
click at [335, 152] on input "text" at bounding box center [306, 151] width 122 height 19
type input "Element Market"
click at [316, 182] on input "text" at bounding box center [306, 176] width 122 height 19
paste input "https://element.market/account/0x7ddd1a47b9f557a11c650ec14cd9a1cddbd6905b?ref=A…"
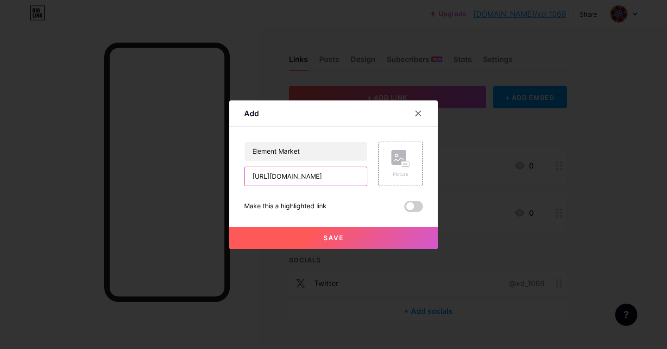
type input "https://element.market/account/0x7ddd1a47b9f557a11c650ec14cd9a1cddbd6905b?ref=A…"
click at [346, 235] on button "Save" at bounding box center [333, 238] width 209 height 22
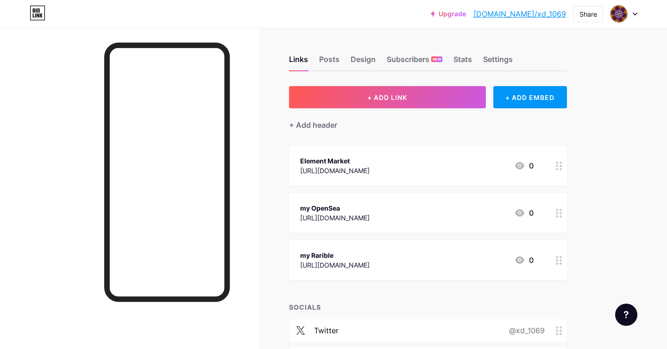
drag, startPoint x: 366, startPoint y: 162, endPoint x: 371, endPoint y: 224, distance: 62.3
click at [371, 224] on span "Element Market https://element.market/account/0x7ddd1a47b9f557a11c650ec14cd9a1c…" at bounding box center [428, 213] width 278 height 134
click at [570, 131] on div "Links Posts Design Subscribers NEW Stats Settings + ADD LINK + ADD EMBED + Add …" at bounding box center [303, 222] width 606 height 388
drag, startPoint x: 559, startPoint y: 159, endPoint x: 259, endPoint y: 3, distance: 337.8
